Goal: Check status: Check status

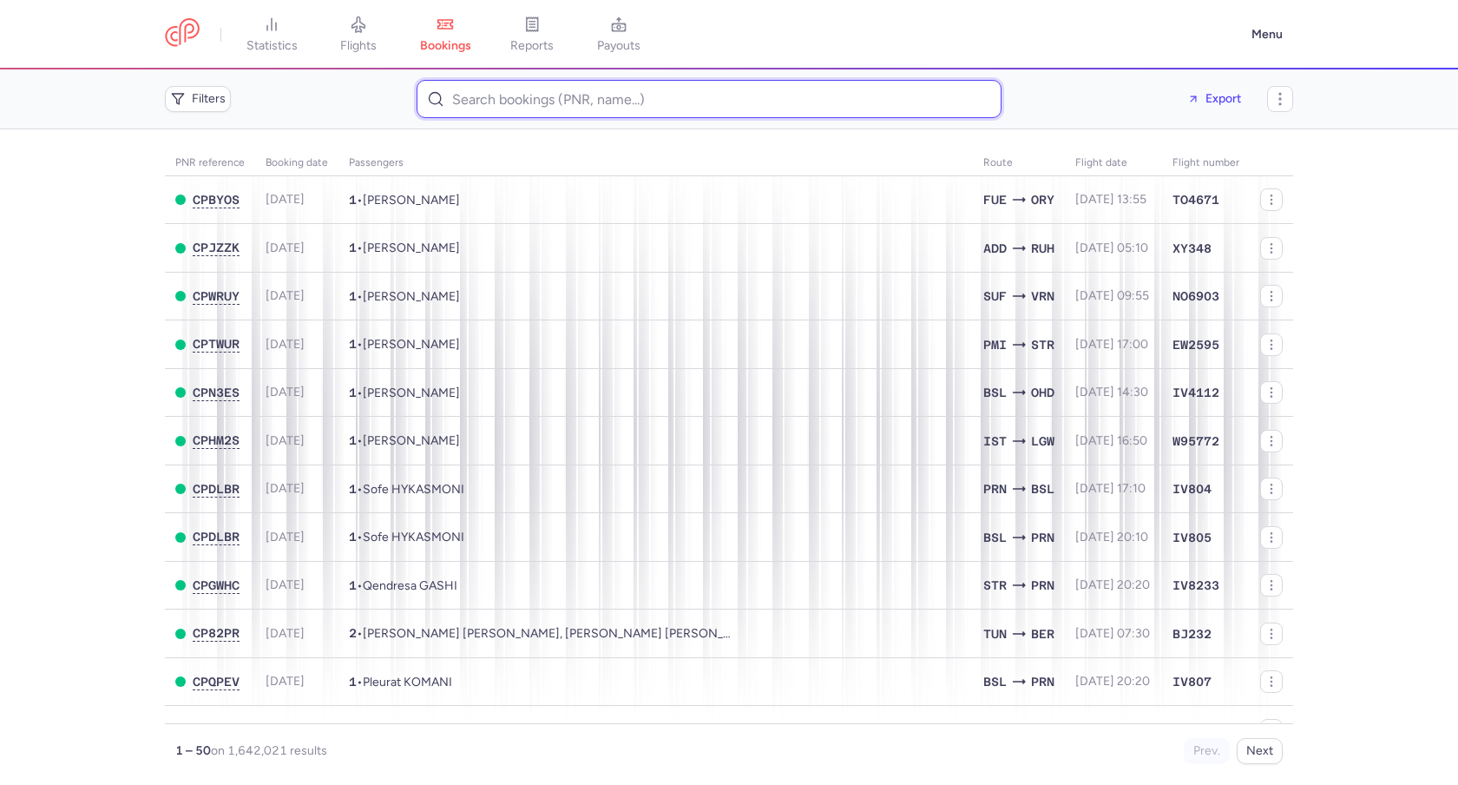
click at [560, 110] on input at bounding box center [709, 99] width 585 height 38
paste input "CPNYTA"
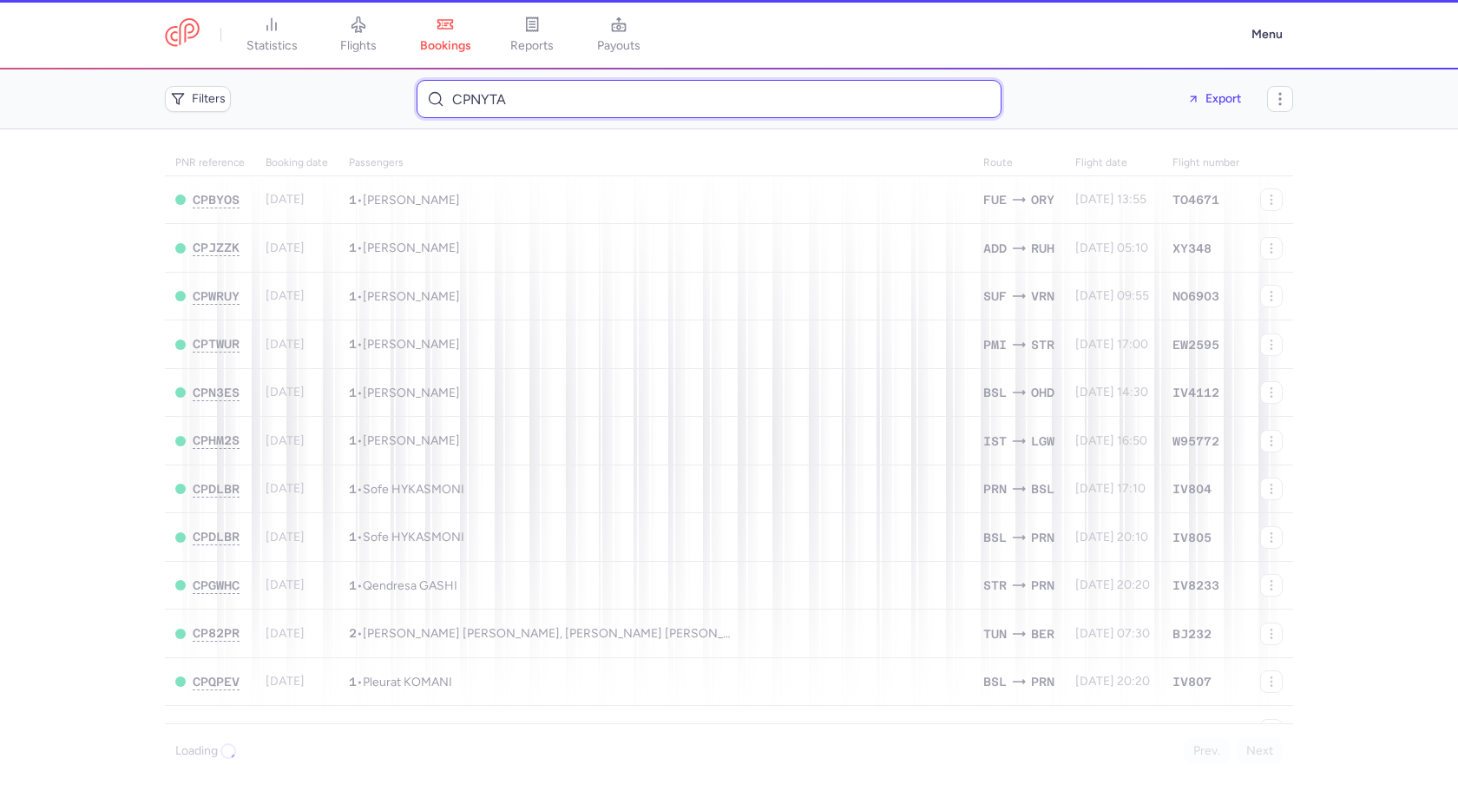
type input "CPNYTA"
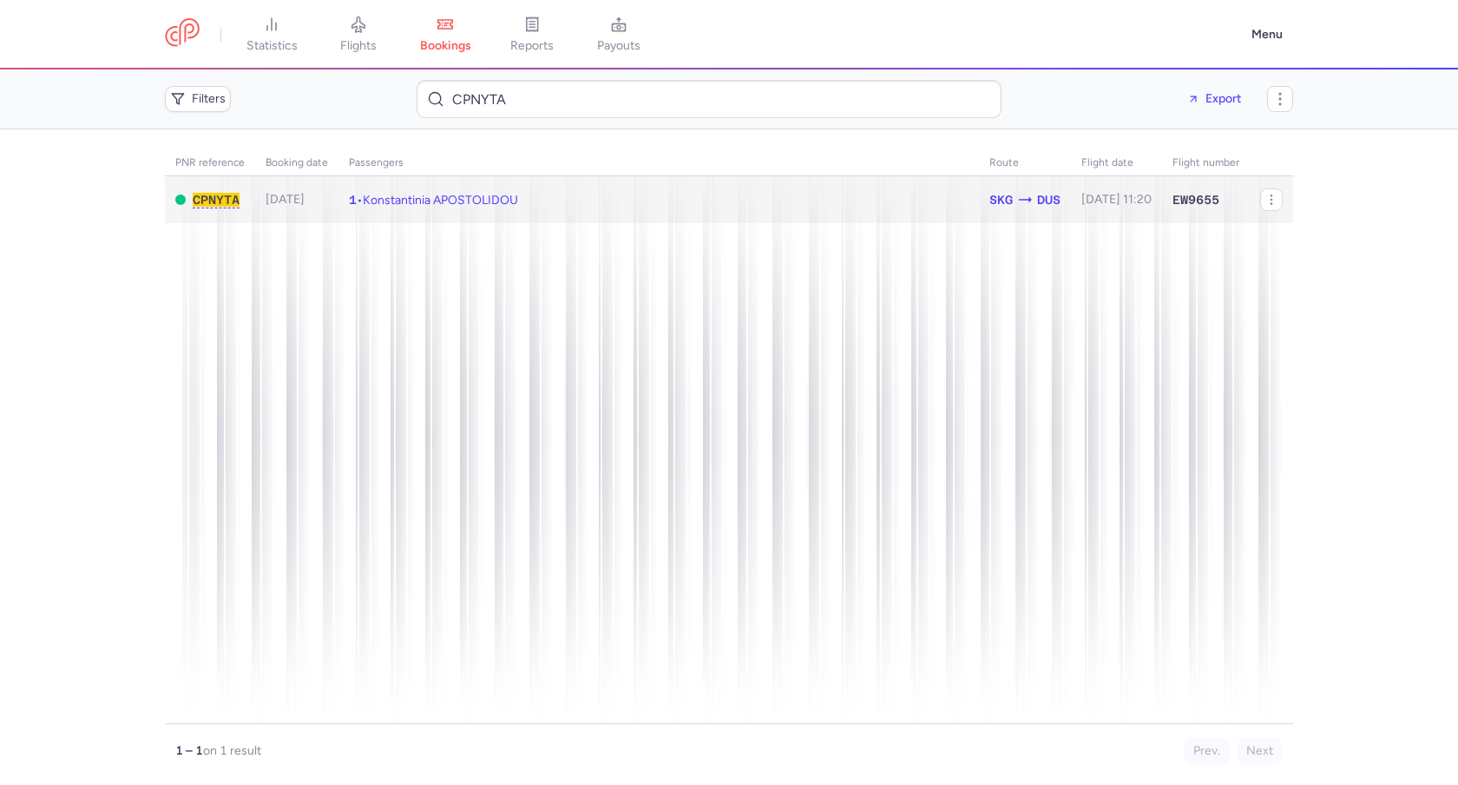
click at [475, 193] on span "Konstantinia APOSTOLIDOU" at bounding box center [440, 200] width 155 height 15
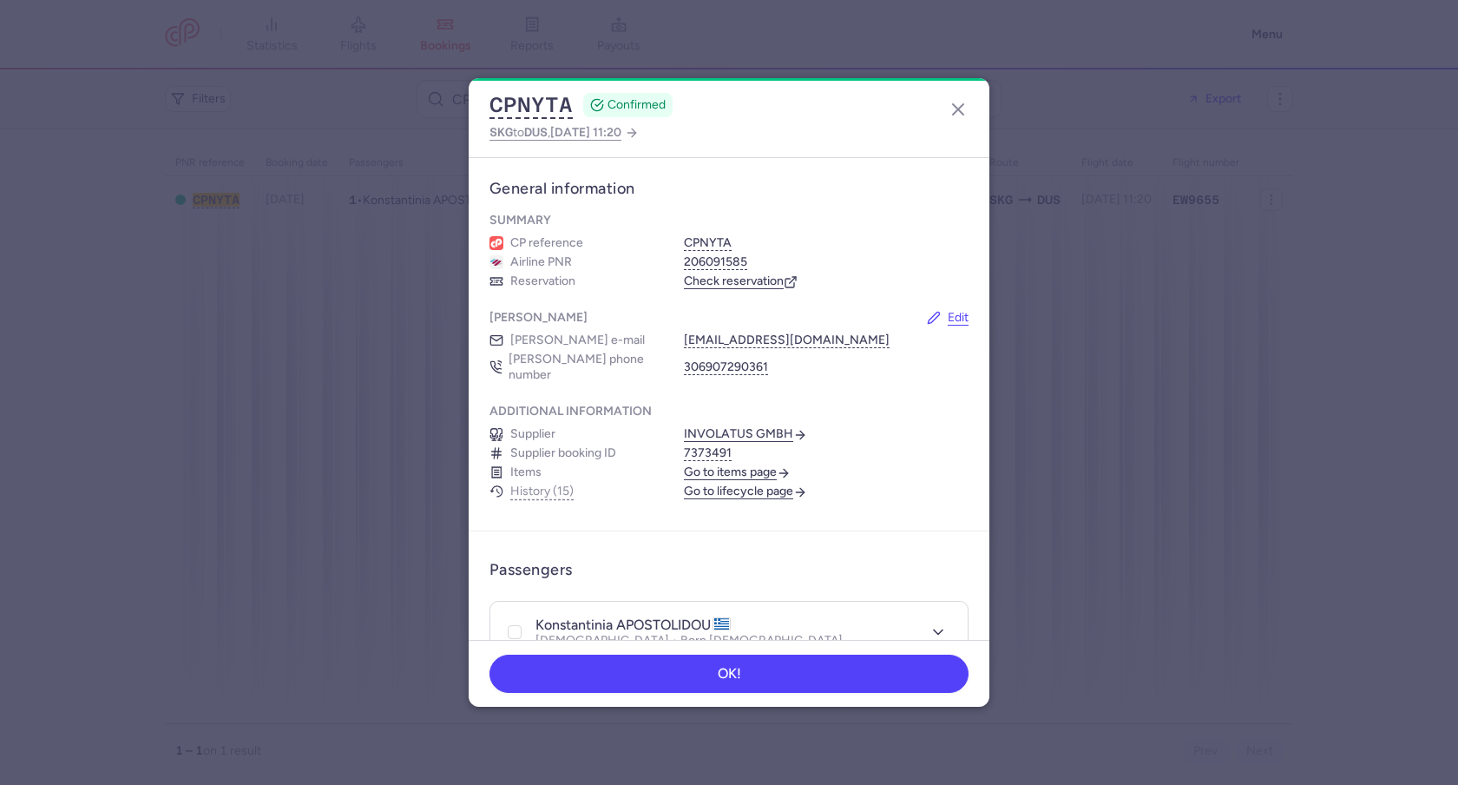
scroll to position [29, 0]
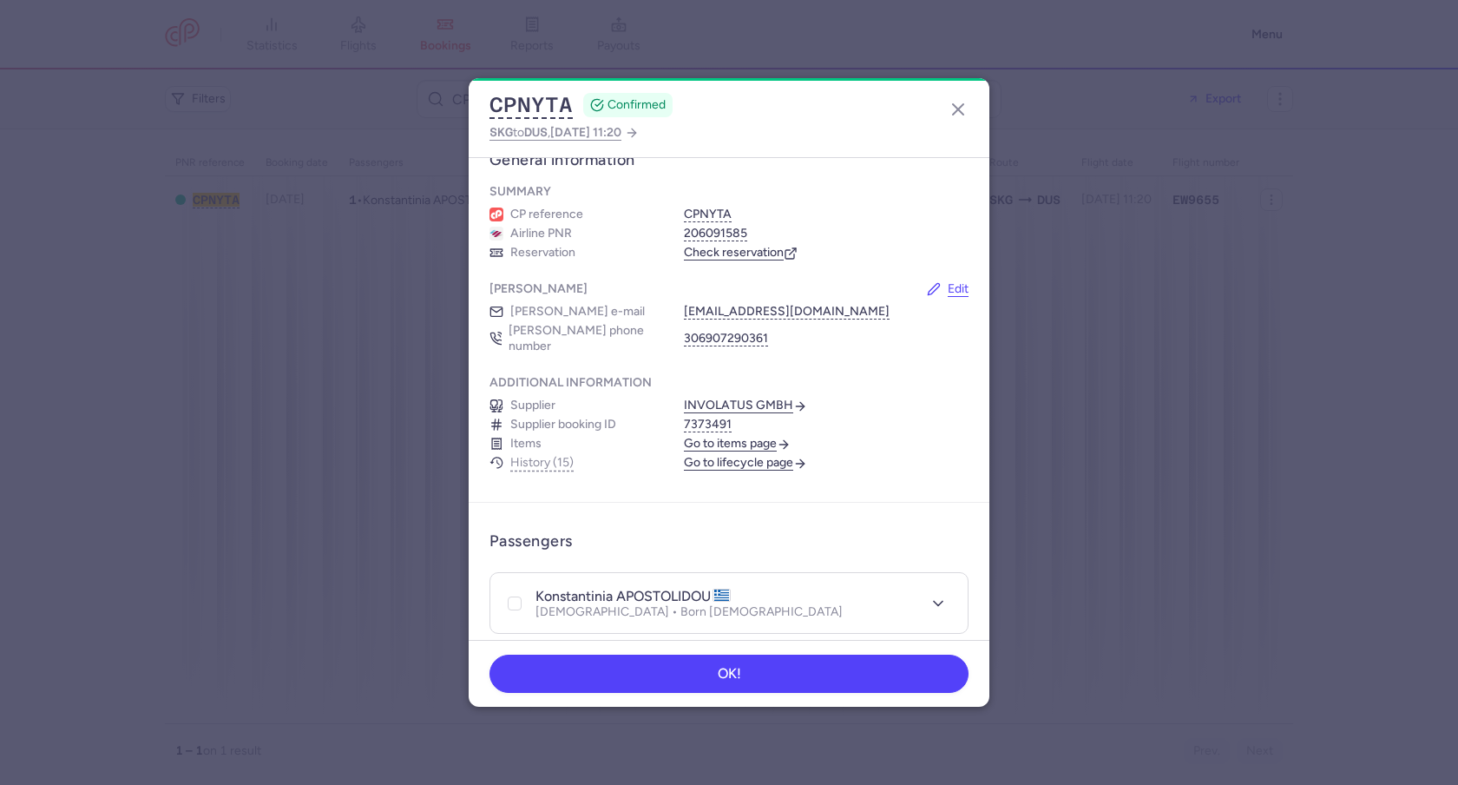
click at [733, 436] on link "Go to items page" at bounding box center [737, 444] width 107 height 16
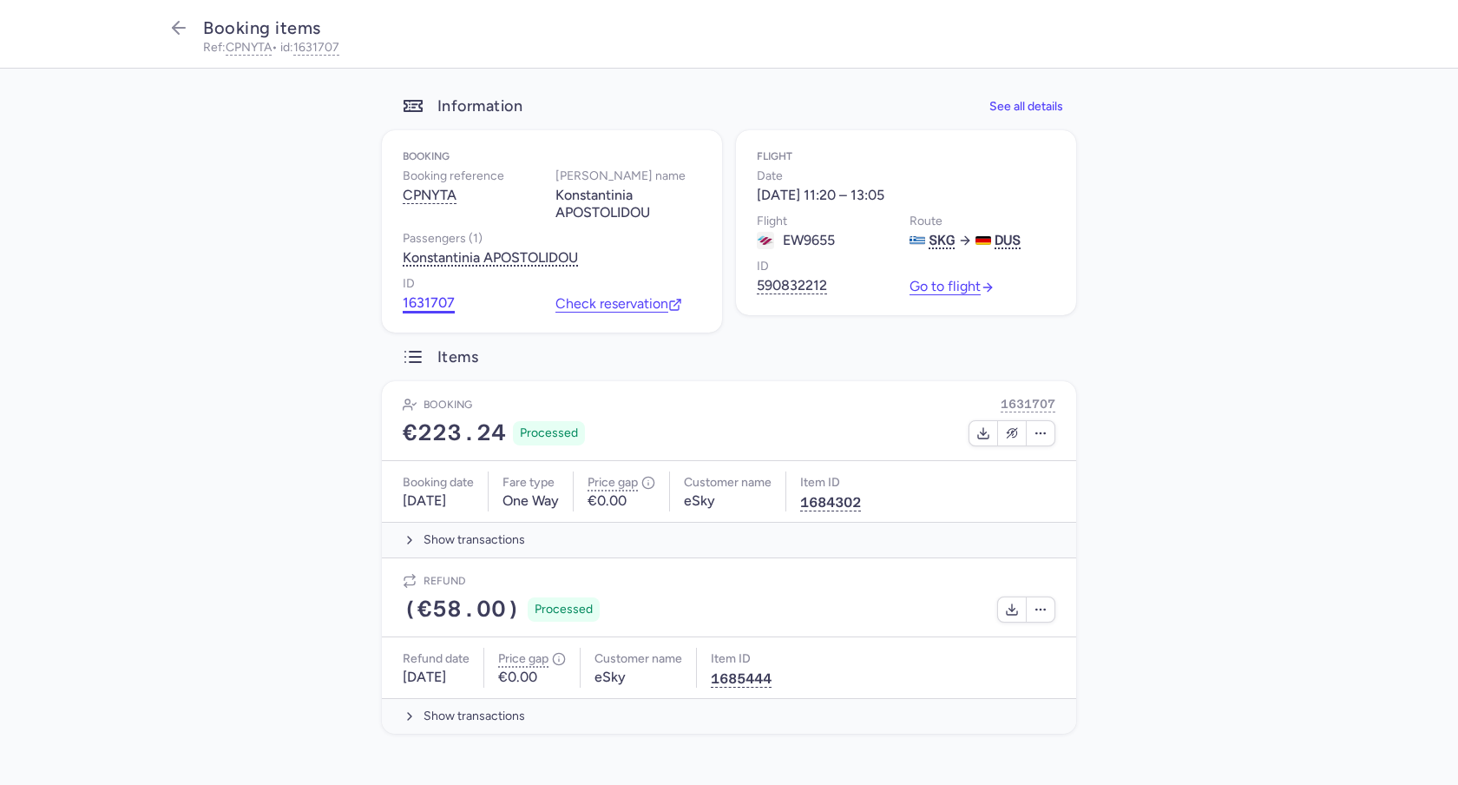
click at [431, 303] on button "1631707" at bounding box center [429, 302] width 52 height 17
click at [764, 236] on figure at bounding box center [765, 240] width 17 height 17
click at [494, 258] on div "Konstantinia APOSTOLIDOU" at bounding box center [490, 257] width 175 height 17
click at [424, 259] on div "Konstantinia APOSTOLIDOU" at bounding box center [490, 257] width 175 height 17
drag, startPoint x: 607, startPoint y: 255, endPoint x: 392, endPoint y: 261, distance: 214.5
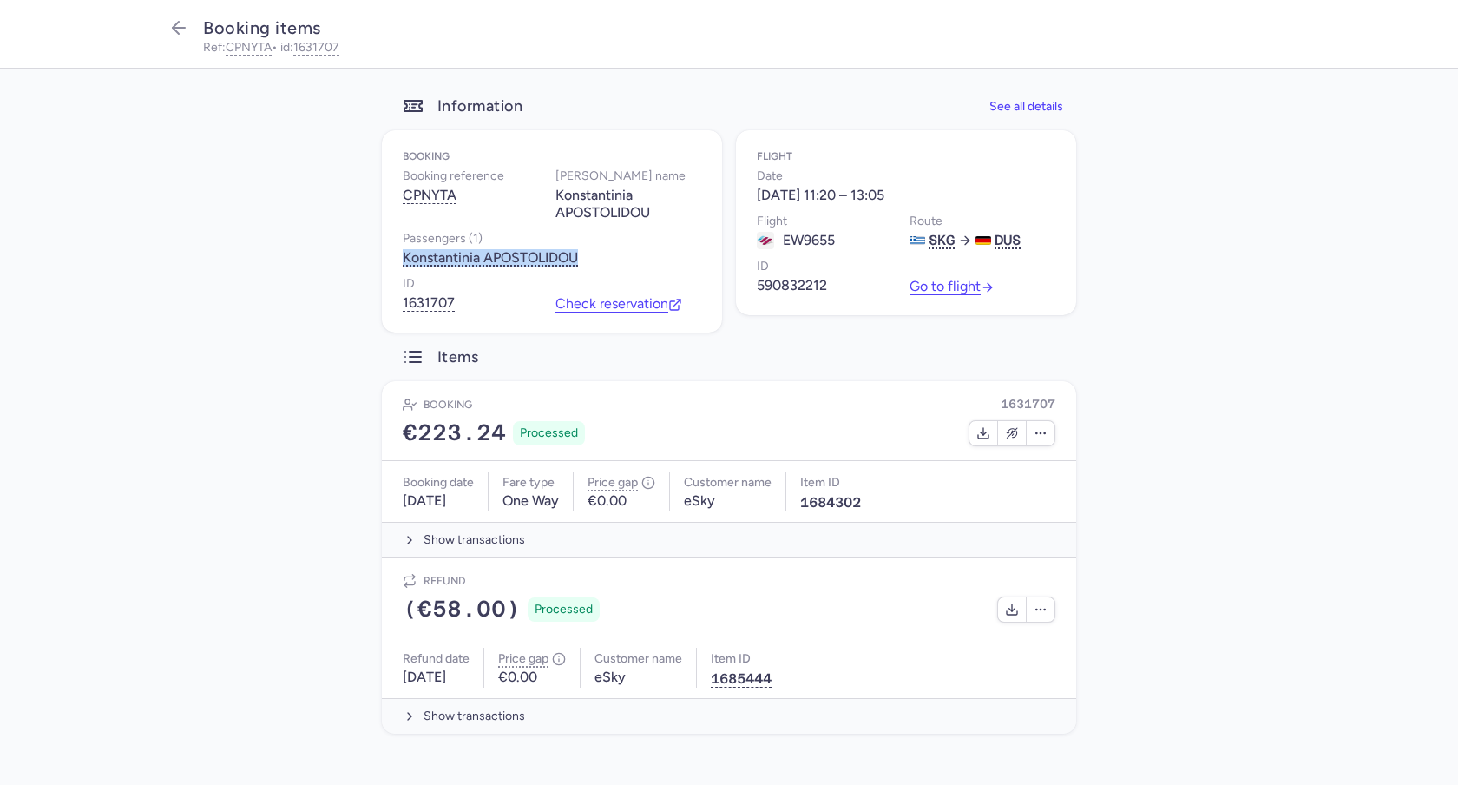
click at [392, 261] on article "Booking Booking reference CPNYTA [PERSON_NAME] name [PERSON_NAME] (1) Konstanti…" at bounding box center [552, 231] width 340 height 203
copy div "Konstantinia APOSTOLIDOU"
drag, startPoint x: 758, startPoint y: 194, endPoint x: 904, endPoint y: 194, distance: 145.8
click at [885, 194] on div "[DATE] 11:20 – 13:05" at bounding box center [821, 195] width 128 height 17
copy div "[DATE] 11:20 – 13:05"
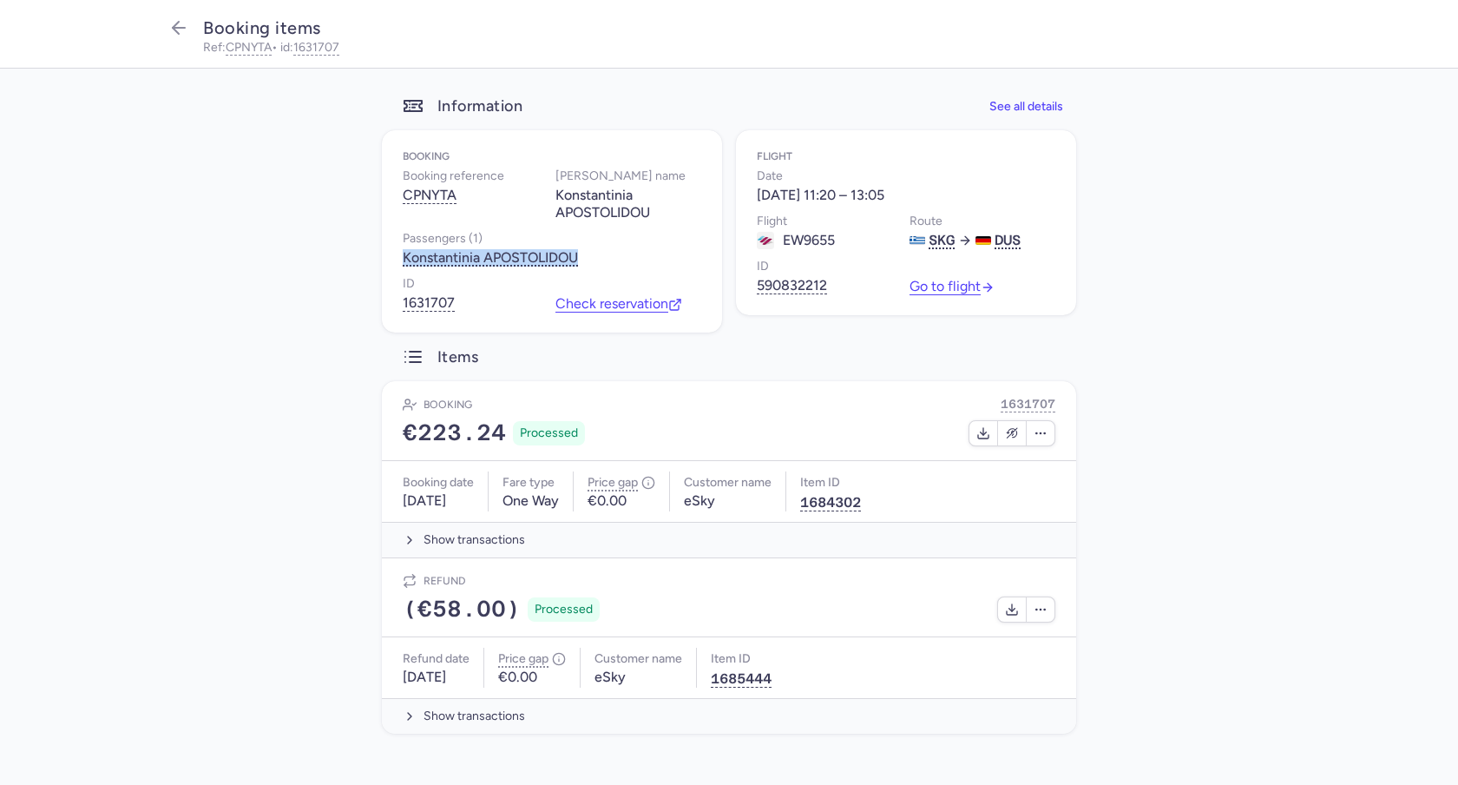
click at [835, 241] on div "Flight EW9655" at bounding box center [830, 230] width 146 height 38
copy div "EW9655"
click at [775, 289] on button "590832212" at bounding box center [792, 285] width 70 height 17
click at [181, 33] on icon "button" at bounding box center [178, 27] width 21 height 21
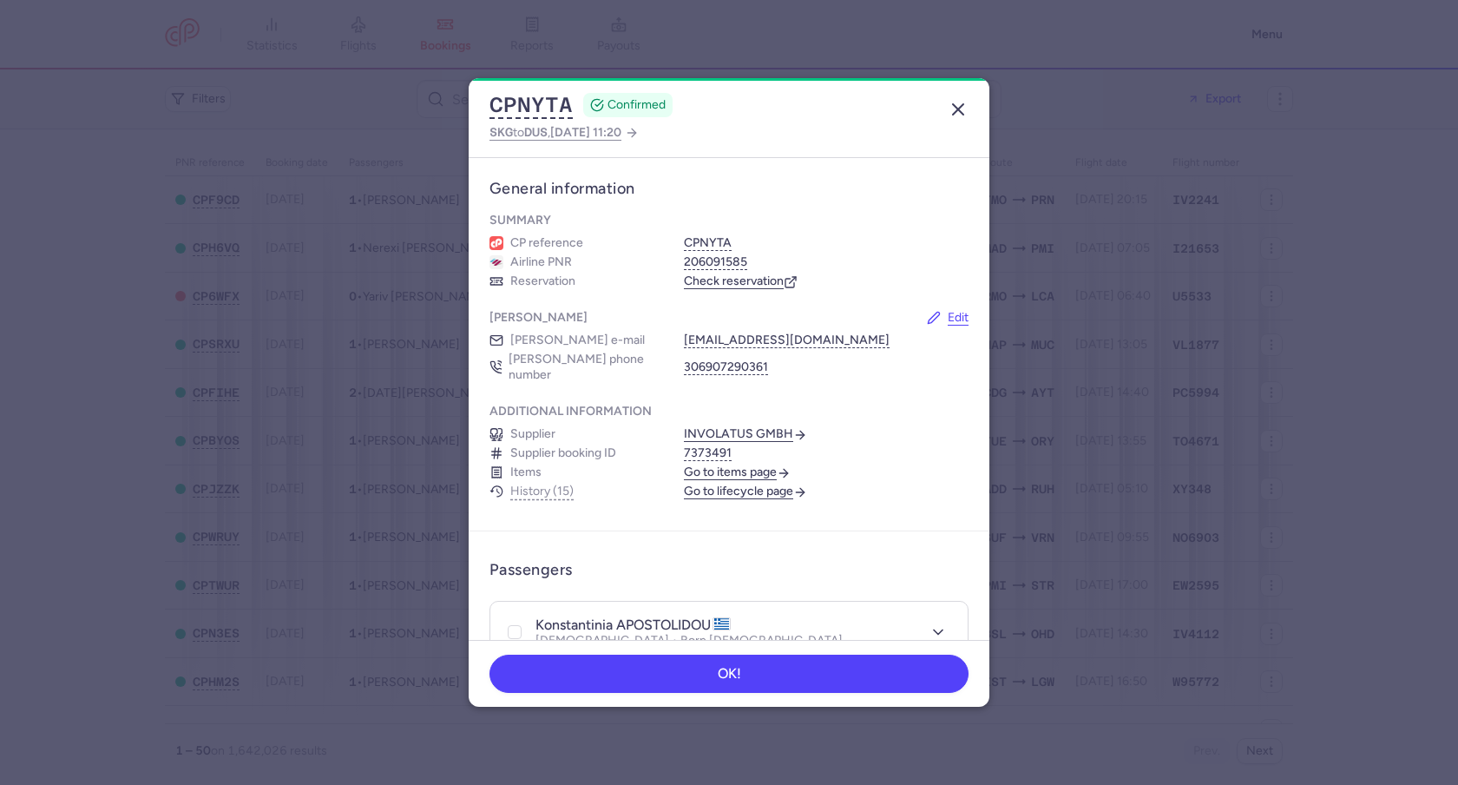
click at [970, 105] on button "button" at bounding box center [958, 109] width 28 height 28
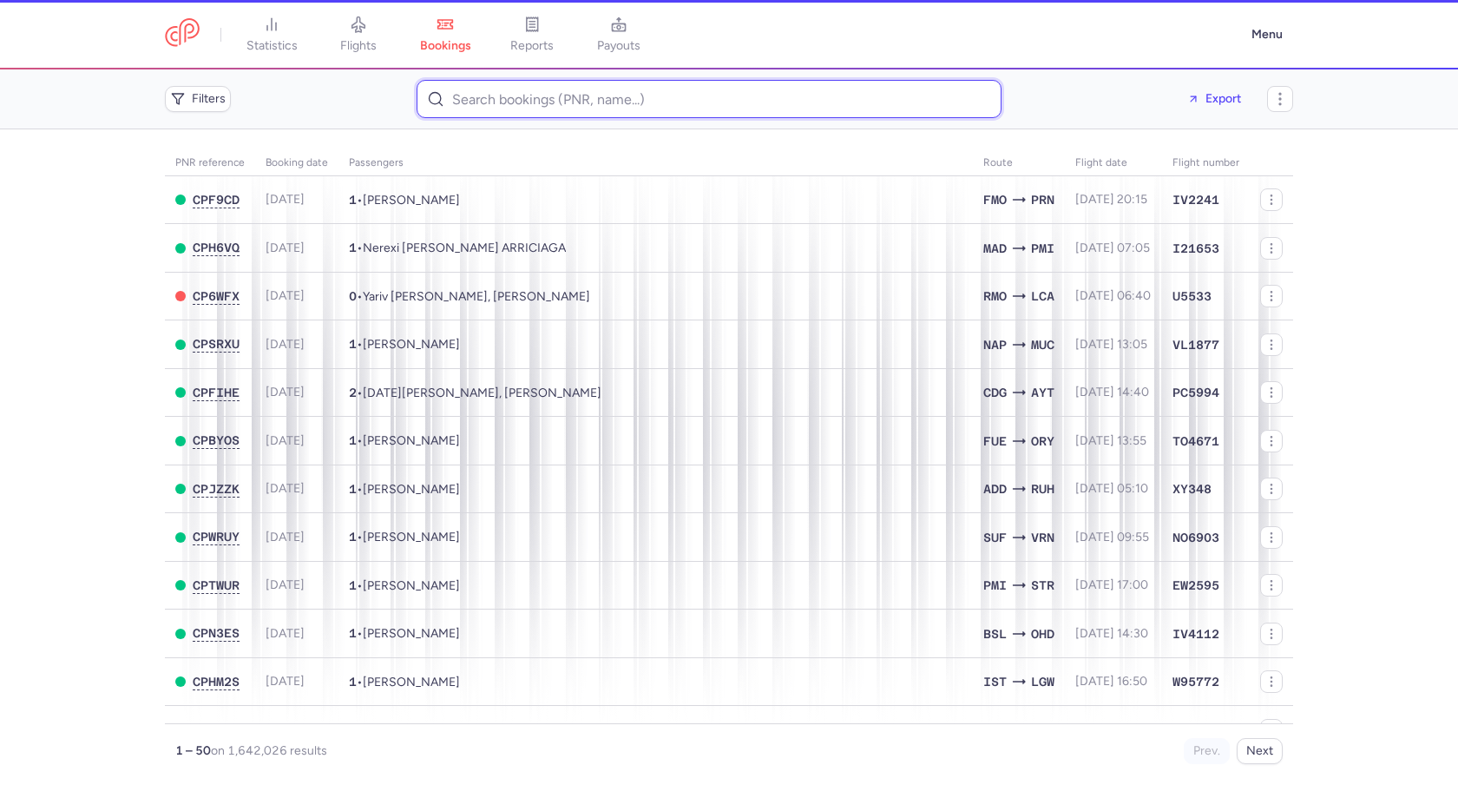
click at [672, 115] on input at bounding box center [709, 99] width 585 height 38
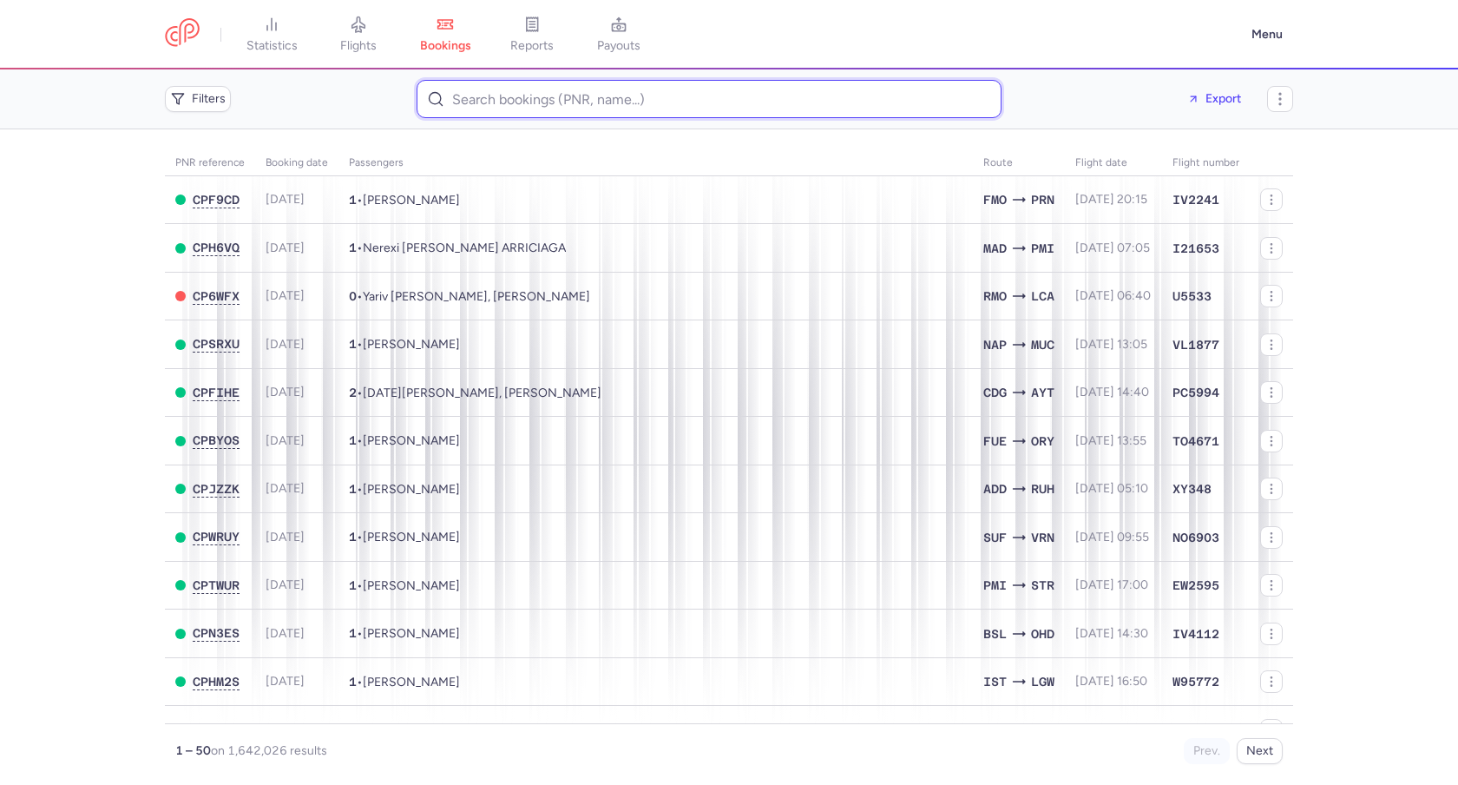
paste input "CPALVF"
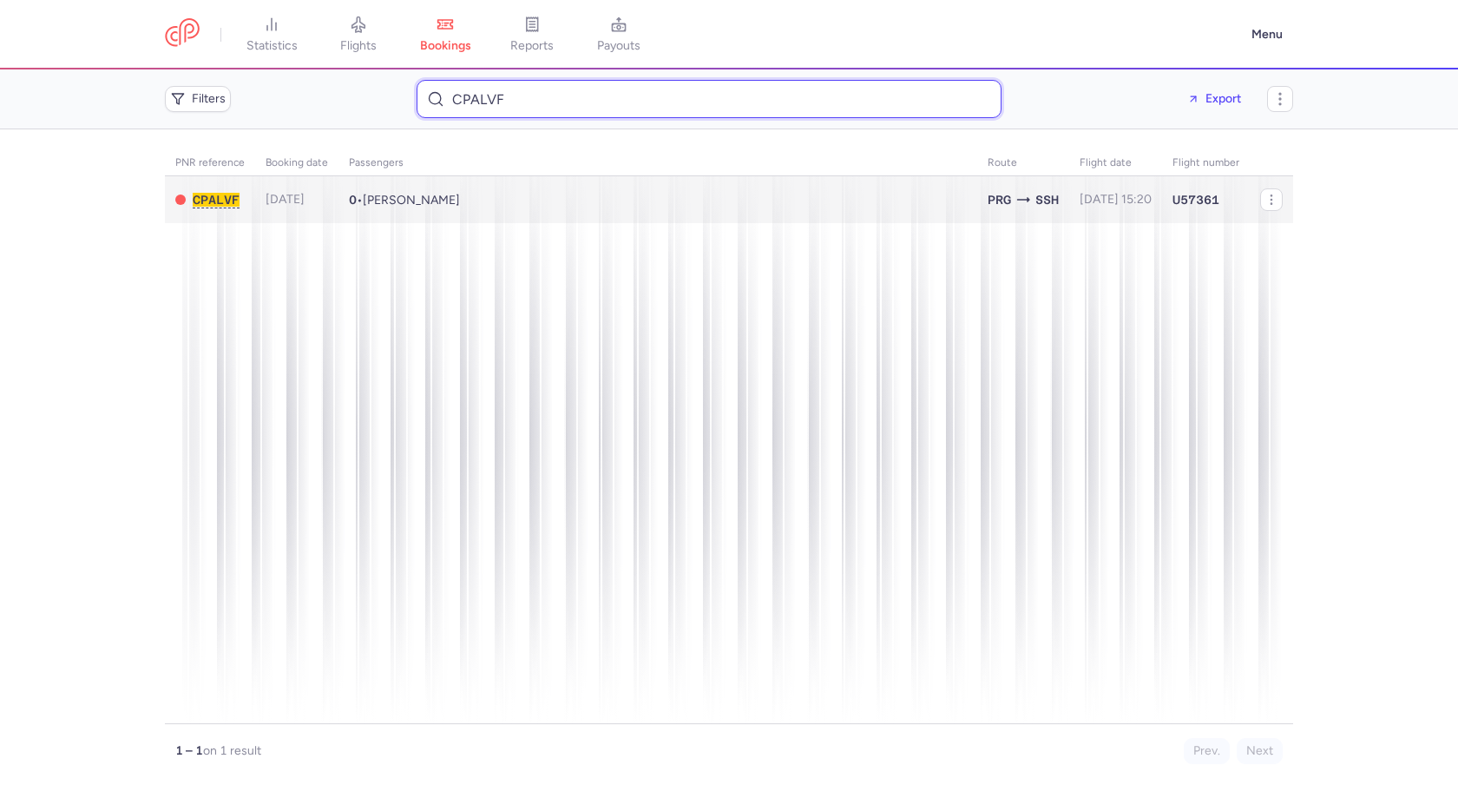
type input "CPALVF"
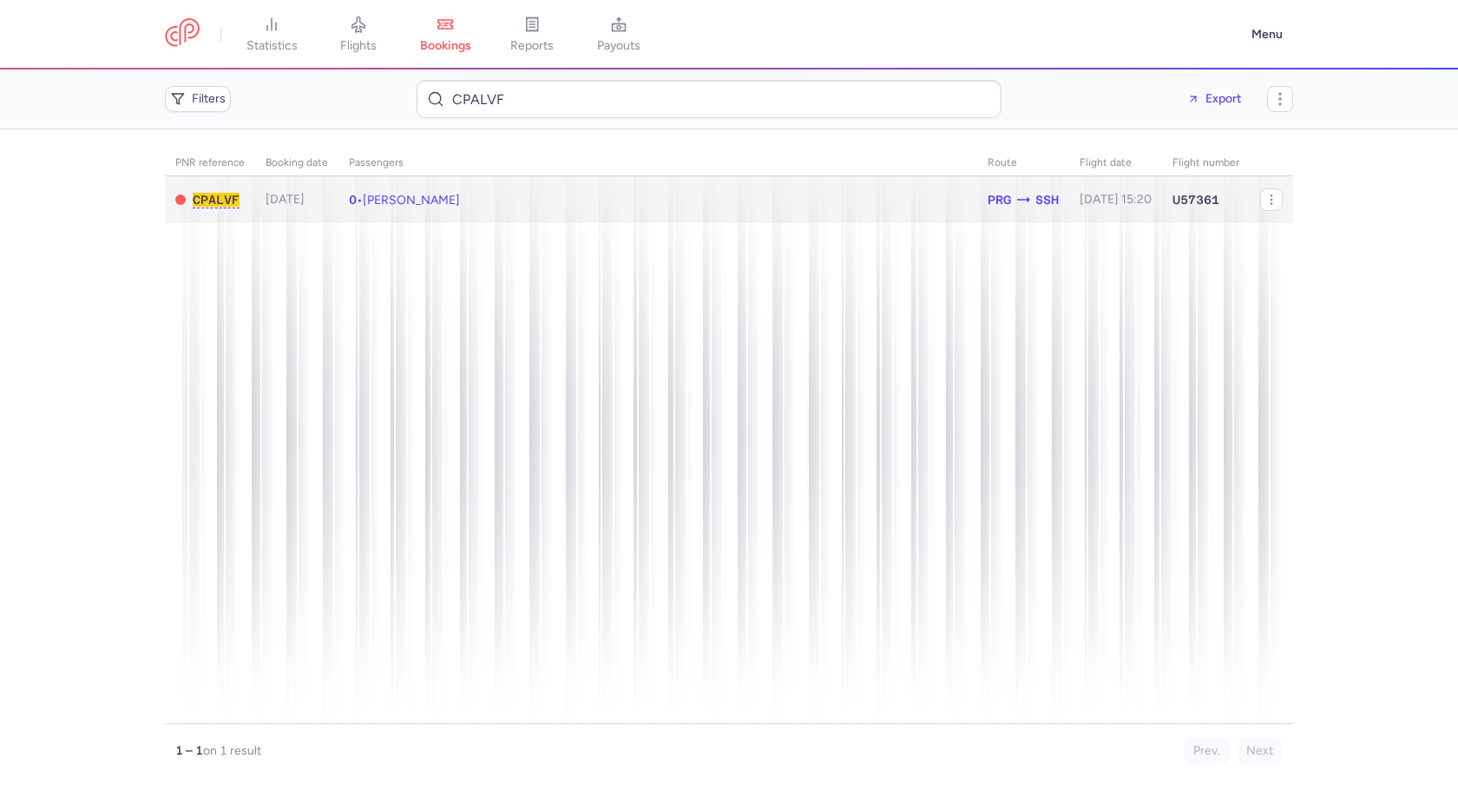
click at [1069, 190] on td "0 • [PERSON_NAME]" at bounding box center [1115, 200] width 93 height 48
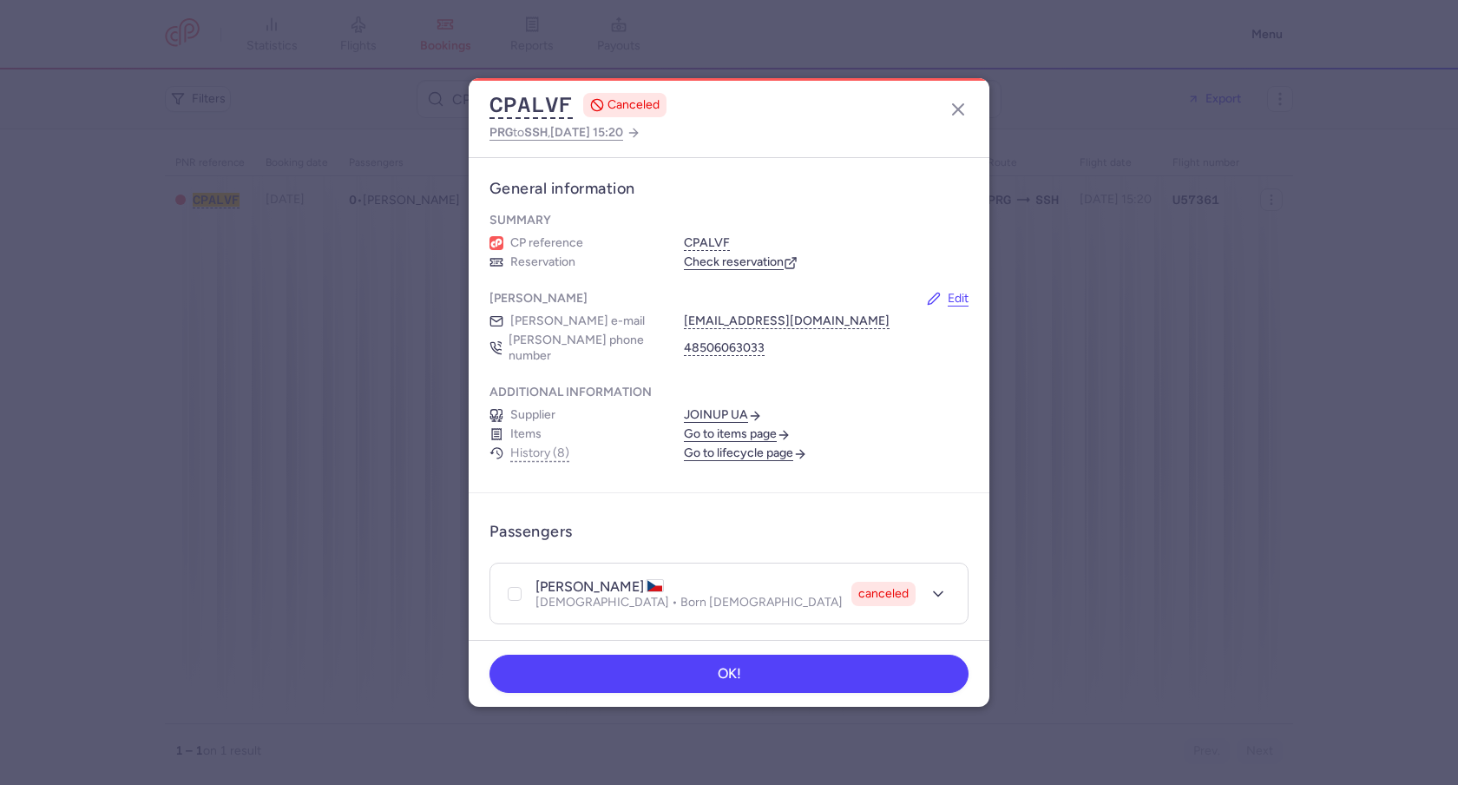
click at [729, 426] on link "Go to items page" at bounding box center [737, 434] width 107 height 16
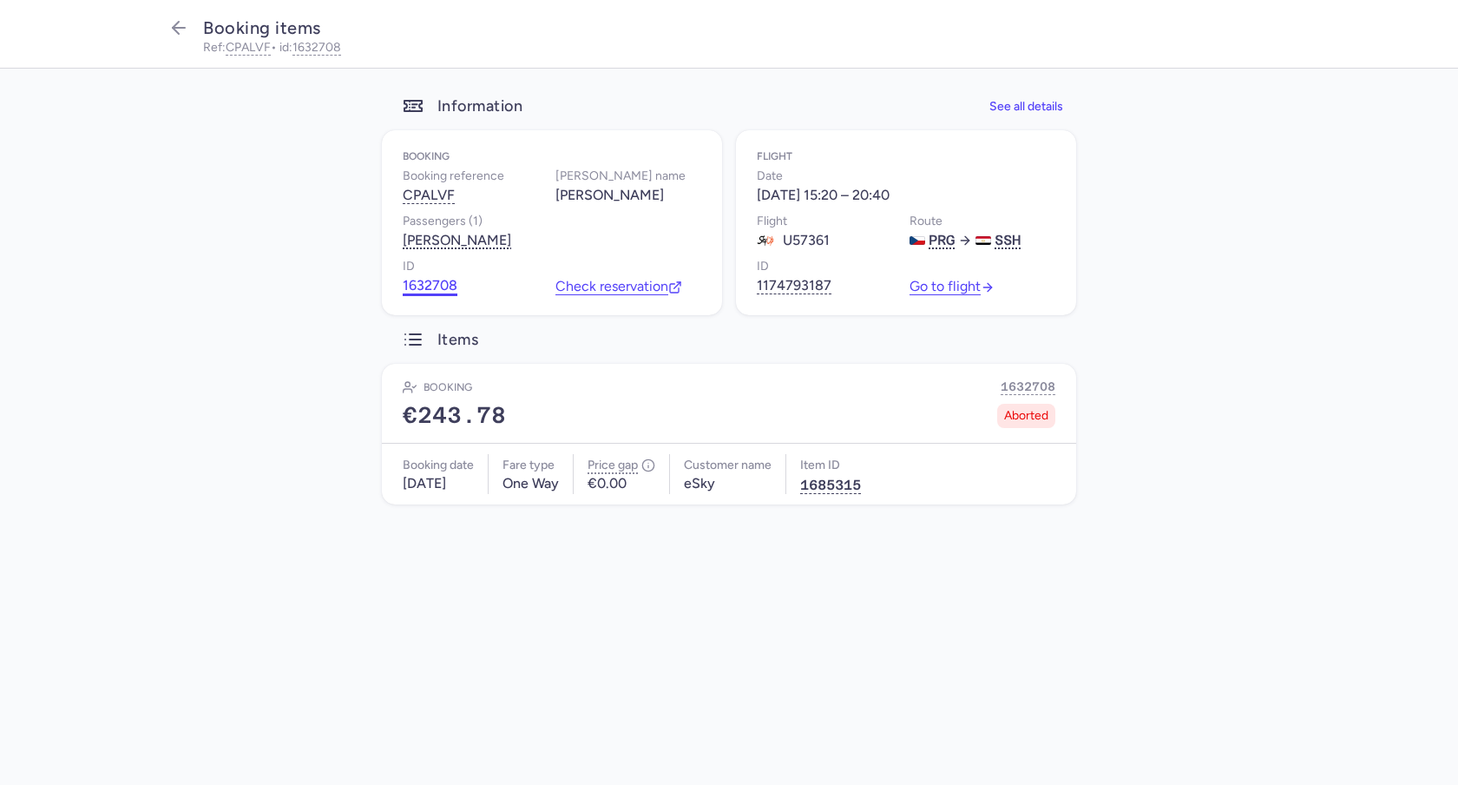
click at [439, 286] on button "1632708" at bounding box center [430, 285] width 55 height 17
drag, startPoint x: 553, startPoint y: 195, endPoint x: 667, endPoint y: 195, distance: 113.7
click at [667, 195] on div "Booking reference CPALVF [PERSON_NAME] name [PERSON_NAME]" at bounding box center [552, 185] width 299 height 38
copy div "[PERSON_NAME]"
drag, startPoint x: 758, startPoint y: 194, endPoint x: 943, endPoint y: 194, distance: 184.9
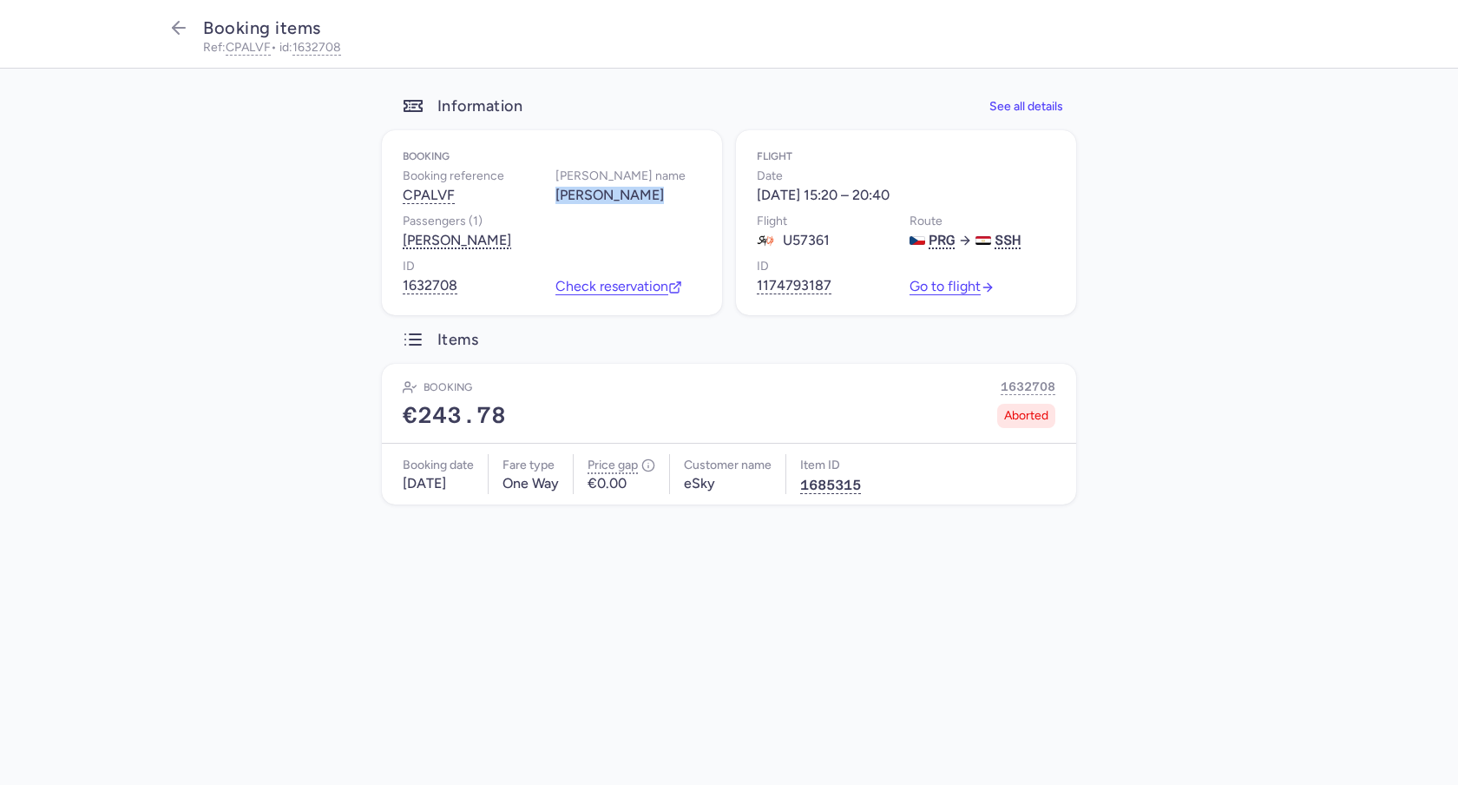
click at [943, 194] on div "Date [DATE] 15:20 – 20:40" at bounding box center [906, 185] width 299 height 38
copy div "[DATE] 15:20 – 20:40"
drag, startPoint x: 785, startPoint y: 240, endPoint x: 827, endPoint y: 240, distance: 42.5
click at [827, 240] on div "U57361" at bounding box center [793, 240] width 73 height 17
copy div "U57361"
